Goal: Task Accomplishment & Management: Use online tool/utility

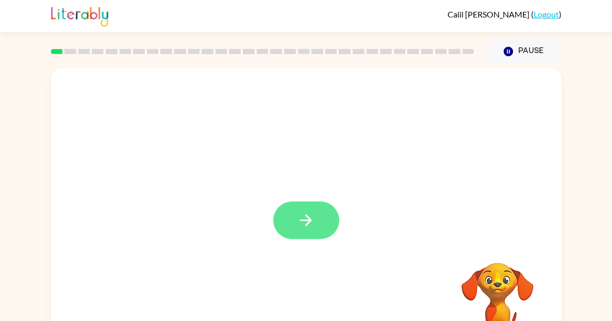
click at [276, 229] on button "button" at bounding box center [306, 221] width 66 height 38
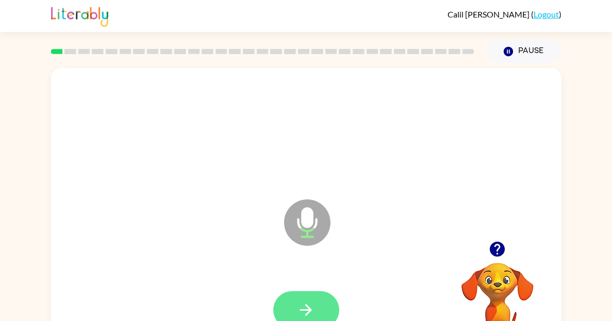
click at [322, 309] on button "button" at bounding box center [306, 310] width 66 height 38
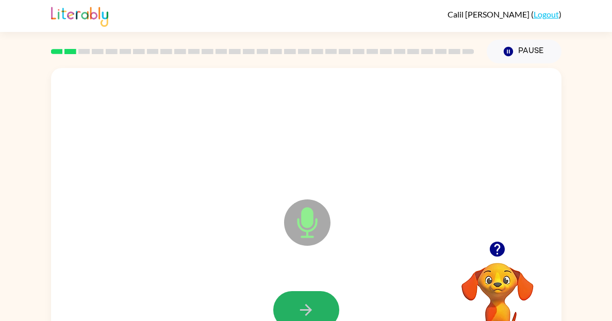
click at [322, 309] on button "button" at bounding box center [306, 310] width 66 height 38
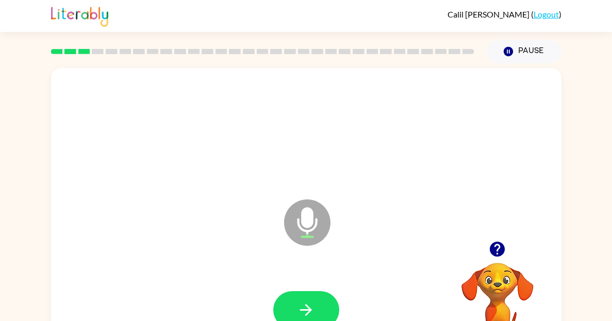
click at [322, 309] on button "button" at bounding box center [306, 310] width 66 height 38
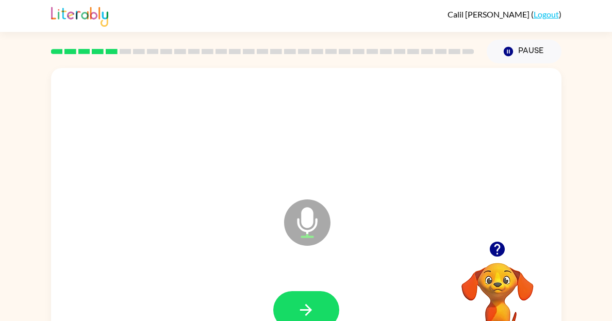
click at [322, 309] on button "button" at bounding box center [306, 310] width 66 height 38
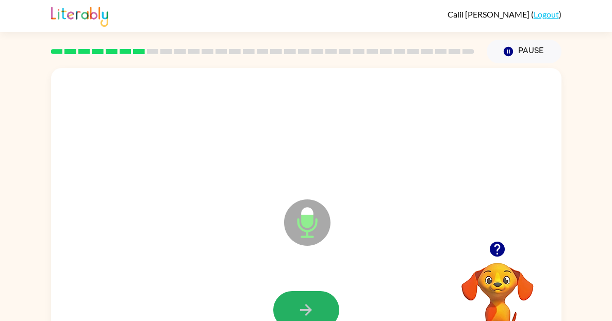
click at [322, 309] on button "button" at bounding box center [306, 310] width 66 height 38
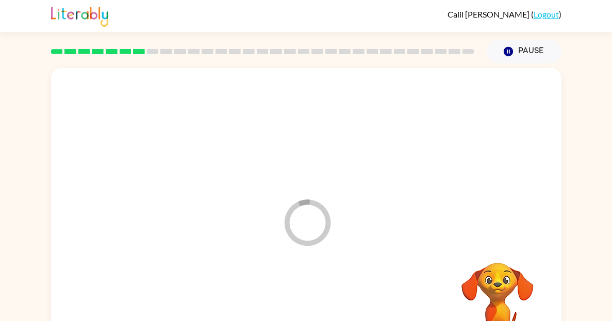
click at [322, 309] on div at bounding box center [306, 310] width 490 height 85
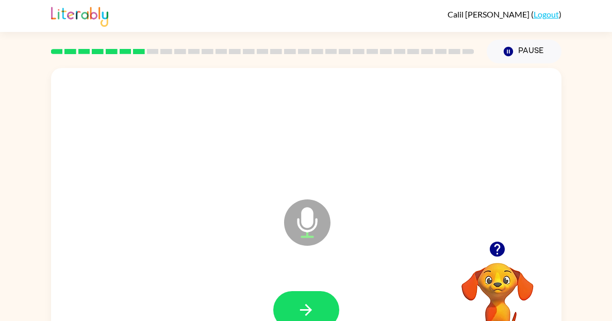
click at [322, 309] on button "button" at bounding box center [306, 310] width 66 height 38
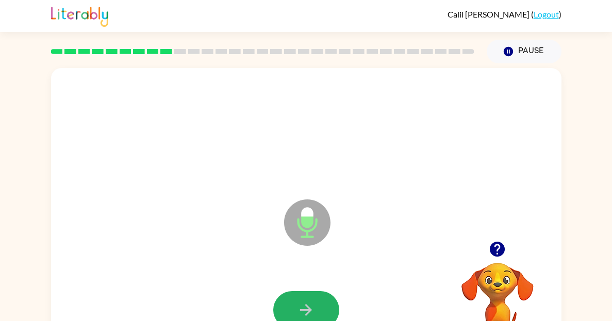
click at [319, 307] on button "button" at bounding box center [306, 310] width 66 height 38
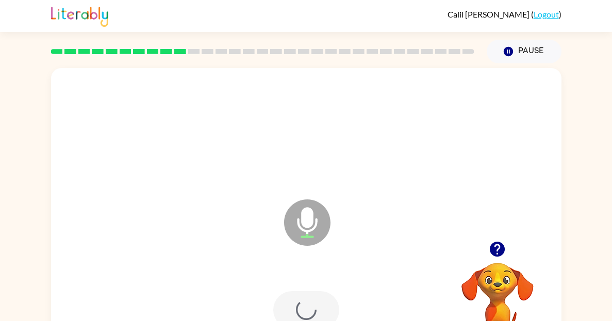
click at [319, 307] on div at bounding box center [306, 310] width 66 height 38
click at [319, 307] on button "button" at bounding box center [306, 310] width 66 height 38
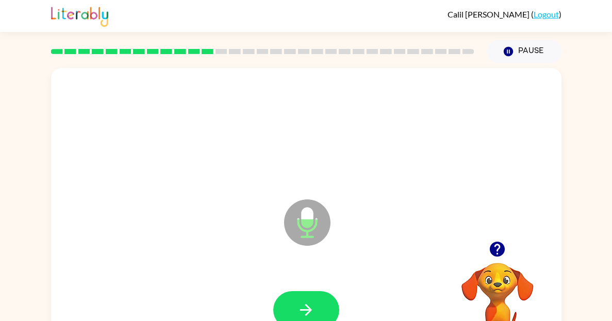
click at [319, 307] on button "button" at bounding box center [306, 310] width 66 height 38
click at [322, 307] on button "button" at bounding box center [306, 310] width 66 height 38
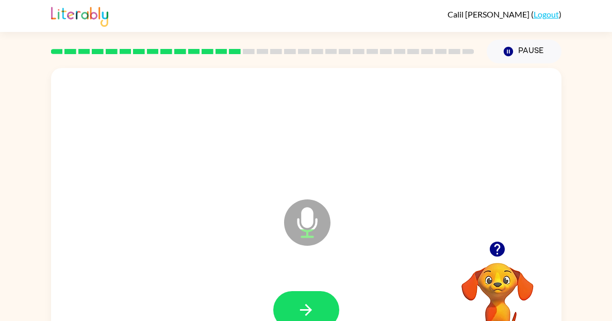
click at [322, 307] on button "button" at bounding box center [306, 310] width 66 height 38
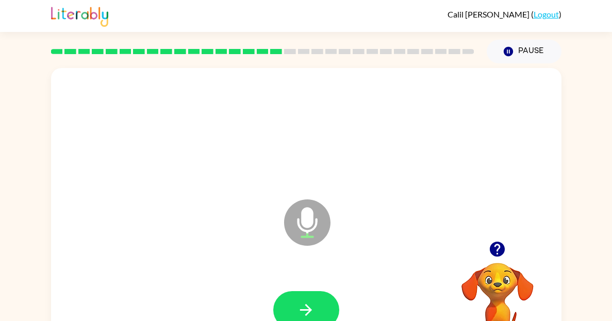
click at [322, 307] on button "button" at bounding box center [306, 310] width 66 height 38
click at [330, 319] on button "button" at bounding box center [306, 310] width 66 height 38
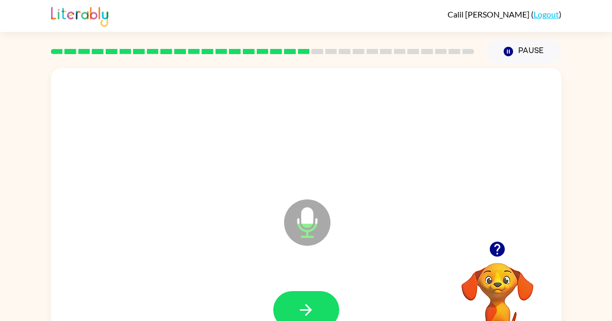
click at [330, 319] on button "button" at bounding box center [306, 310] width 66 height 38
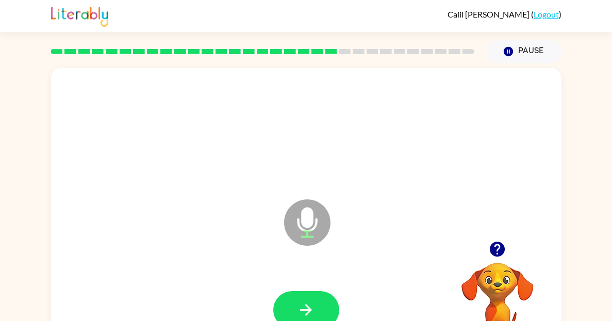
click at [330, 319] on button "button" at bounding box center [306, 310] width 66 height 38
click at [307, 302] on icon "button" at bounding box center [306, 310] width 18 height 18
click at [309, 301] on icon "button" at bounding box center [306, 310] width 18 height 18
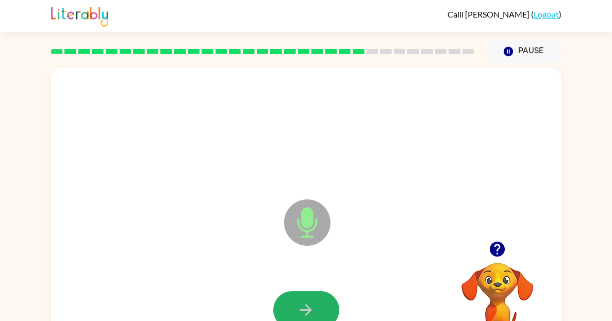
click at [314, 302] on icon "button" at bounding box center [306, 310] width 18 height 18
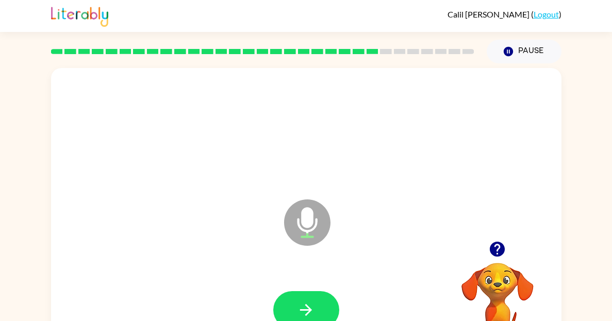
click at [314, 302] on icon "button" at bounding box center [306, 310] width 18 height 18
click at [309, 303] on icon "button" at bounding box center [306, 310] width 18 height 18
click at [303, 302] on icon "button" at bounding box center [306, 310] width 18 height 18
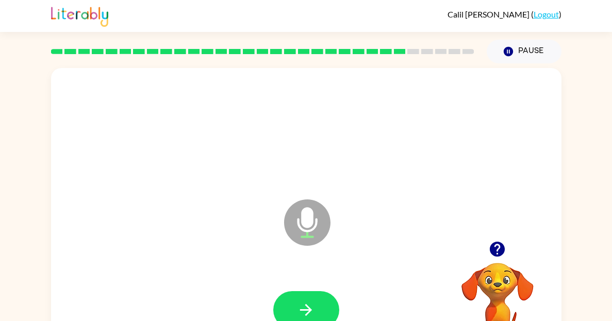
click at [303, 302] on icon "button" at bounding box center [306, 310] width 18 height 18
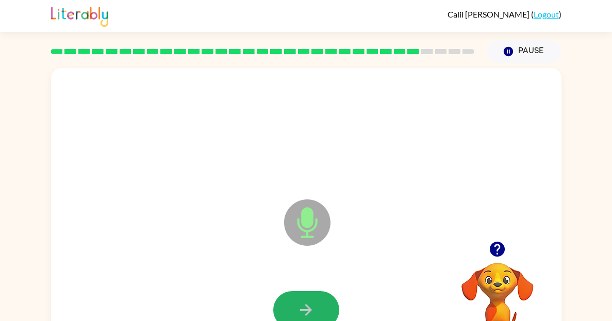
click at [303, 302] on icon "button" at bounding box center [306, 310] width 18 height 18
click at [309, 295] on button "button" at bounding box center [306, 310] width 66 height 38
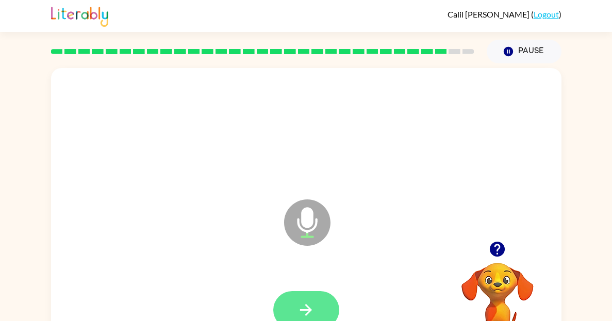
click at [306, 297] on button "button" at bounding box center [306, 310] width 66 height 38
